Goal: Feedback & Contribution: Leave review/rating

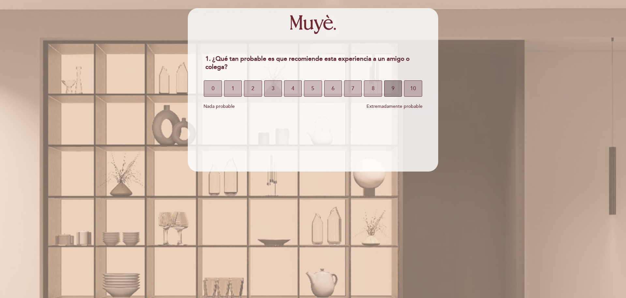
click at [397, 91] on button "9" at bounding box center [393, 88] width 18 height 16
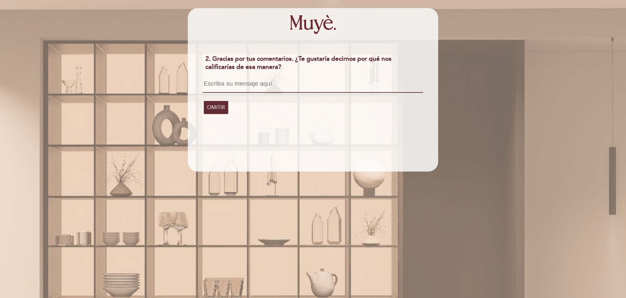
click at [264, 86] on textarea at bounding box center [313, 86] width 220 height 12
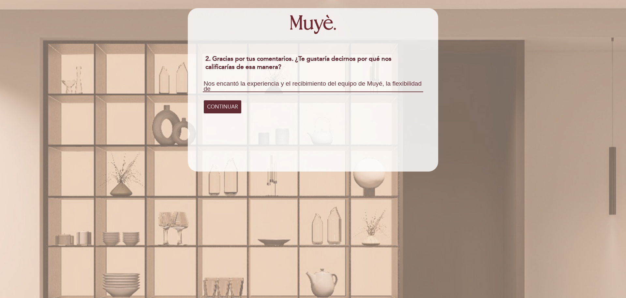
scroll to position [1, 0]
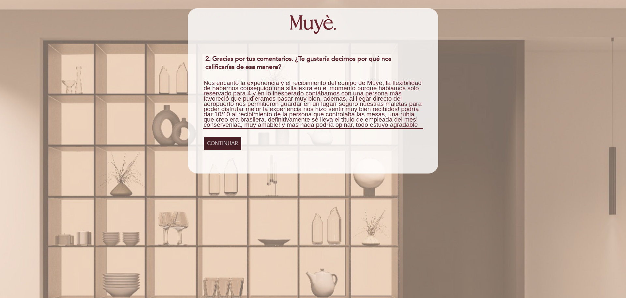
type textarea "Nos encantó la experiencia y el recibimiento del equipo de Muyé, la flexibilida…"
click at [223, 141] on span "CONTINUAR" at bounding box center [222, 143] width 31 height 18
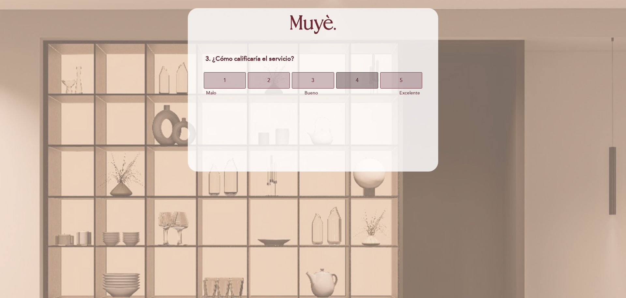
click at [350, 77] on button "4" at bounding box center [357, 80] width 42 height 16
click at [320, 77] on button "3" at bounding box center [313, 80] width 42 height 16
click at [392, 82] on button "5" at bounding box center [401, 80] width 42 height 16
click at [326, 80] on button "3" at bounding box center [313, 80] width 42 height 16
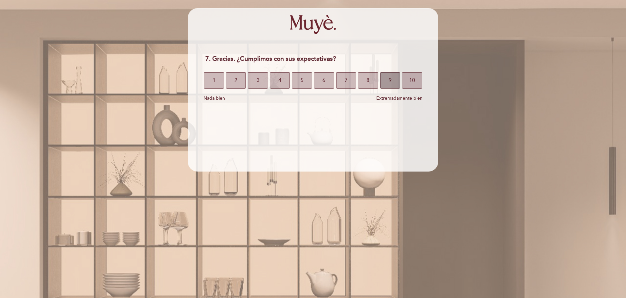
click at [388, 83] on button "9" at bounding box center [390, 80] width 20 height 16
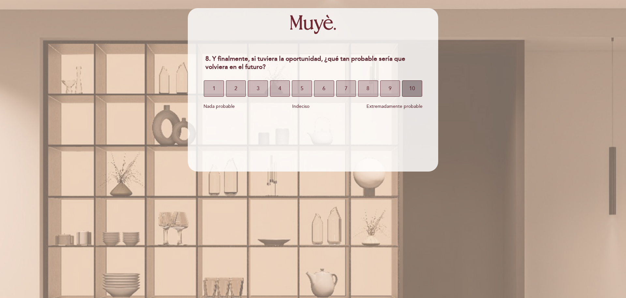
click at [419, 85] on button "10" at bounding box center [412, 88] width 20 height 16
select select "es"
